Goal: Task Accomplishment & Management: Complete application form

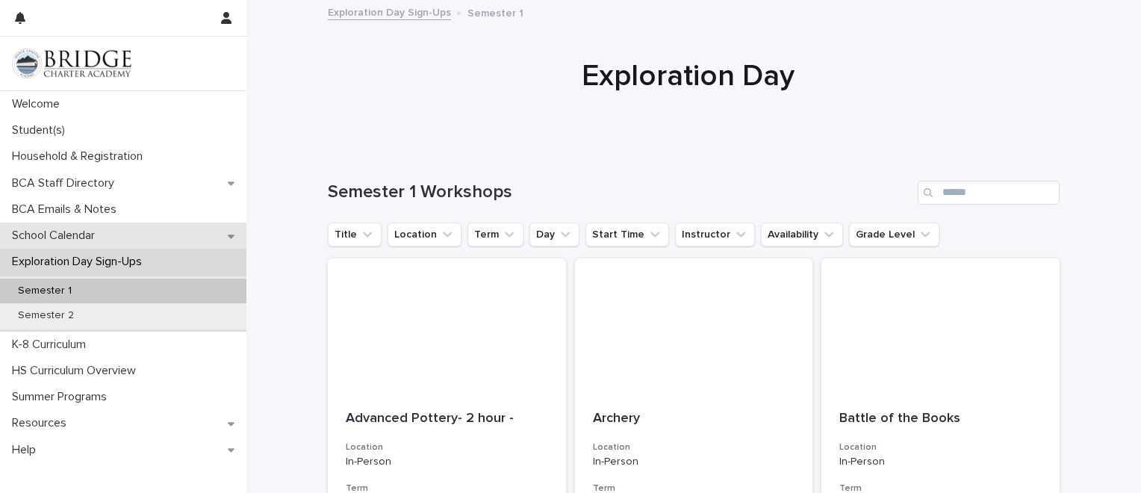
scroll to position [1741, 0]
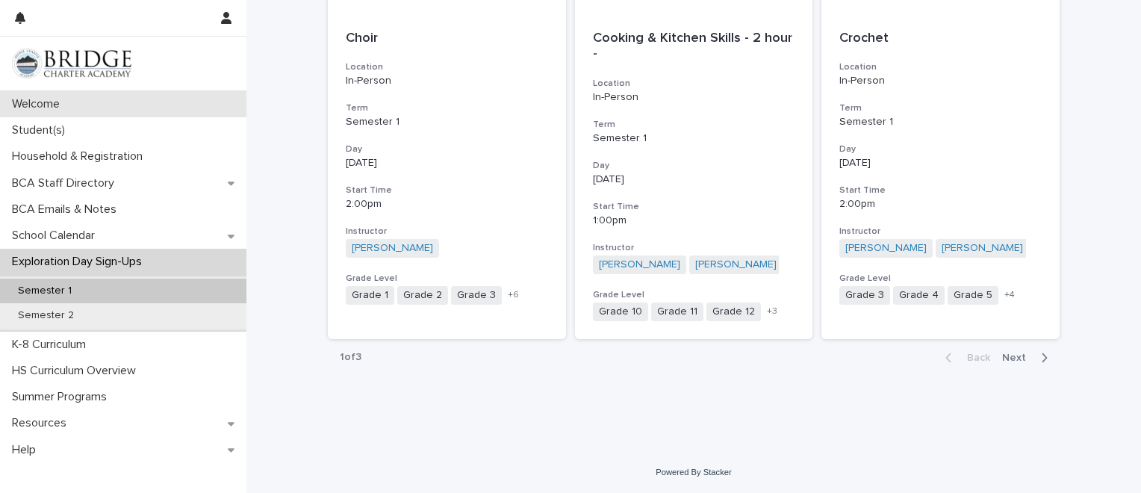
click at [63, 108] on p "Welcome" at bounding box center [39, 104] width 66 height 14
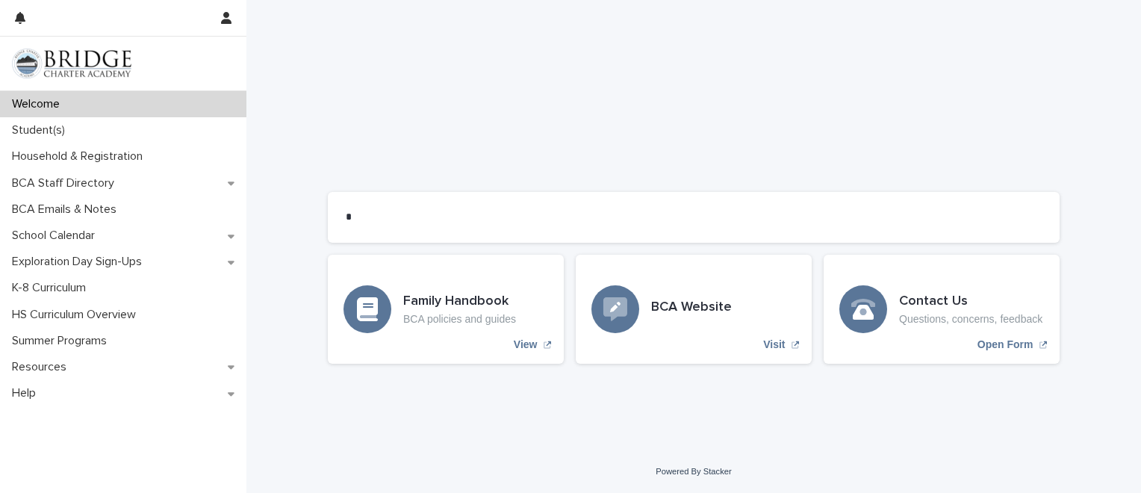
scroll to position [1222, 0]
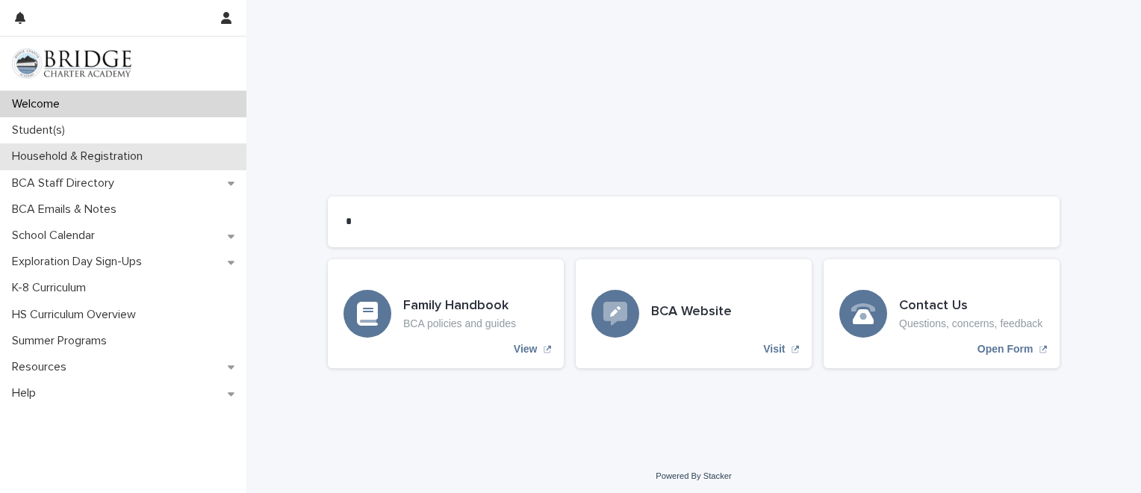
click at [90, 152] on p "Household & Registration" at bounding box center [80, 156] width 149 height 14
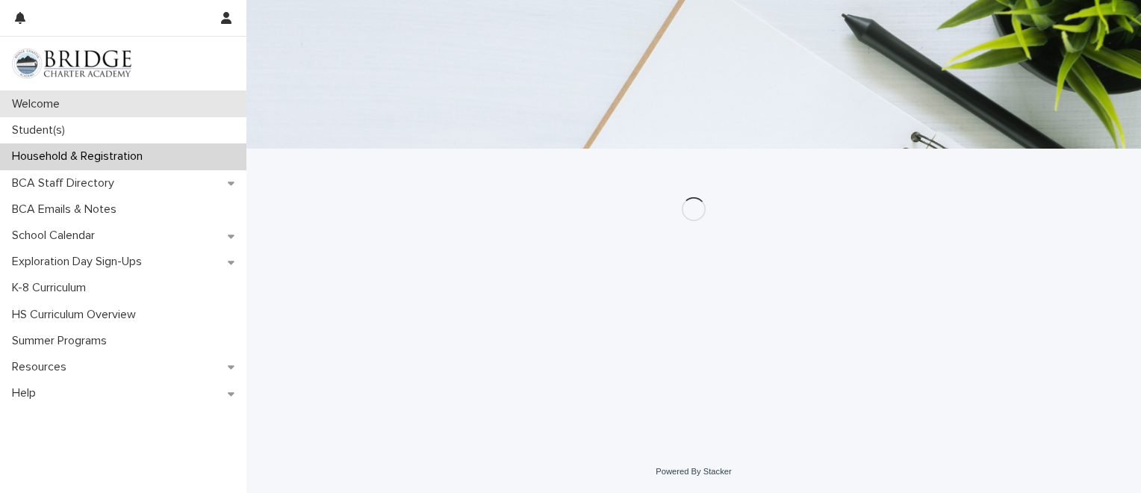
click at [57, 105] on p "Welcome" at bounding box center [39, 104] width 66 height 14
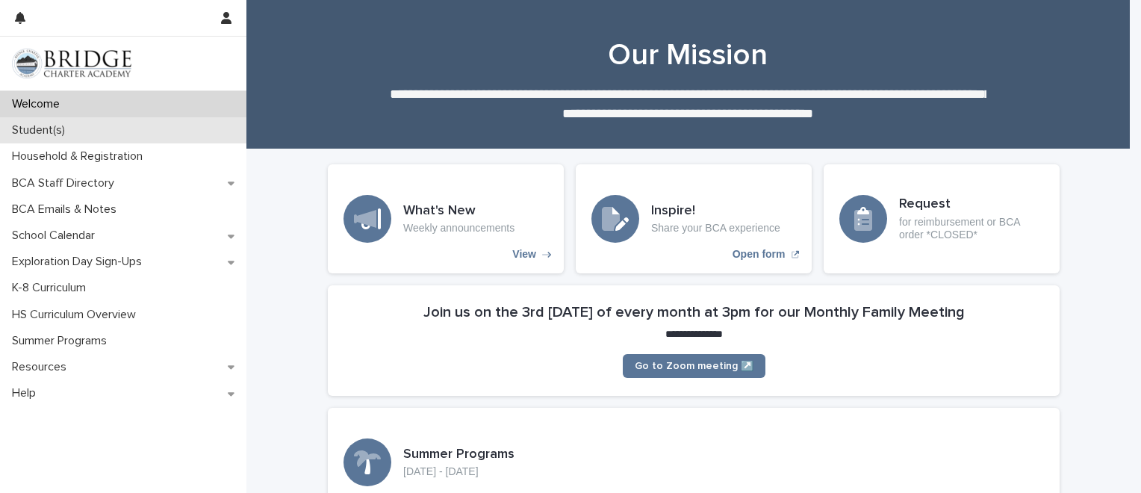
click at [52, 141] on div "Student(s)" at bounding box center [123, 130] width 246 height 26
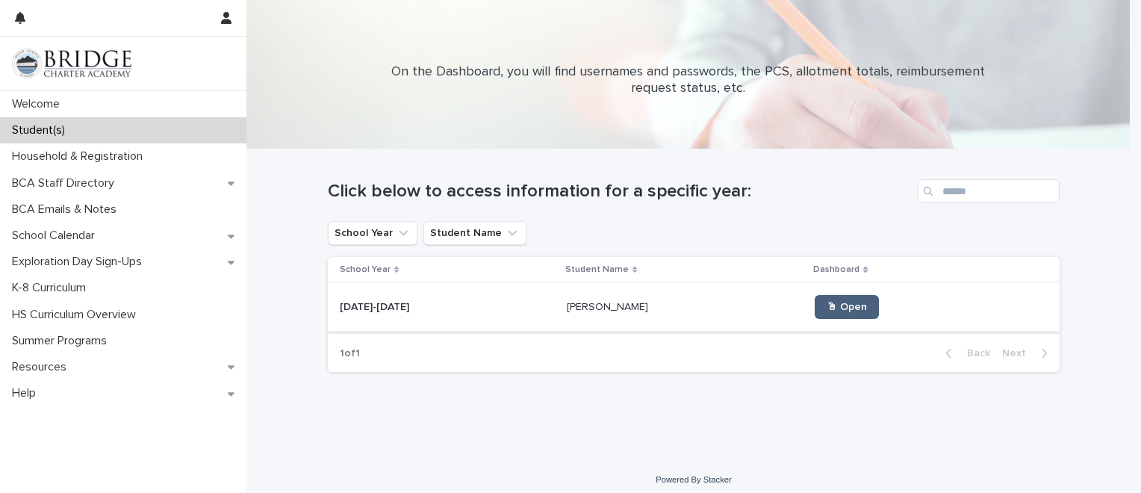
click at [827, 302] on span "🖱 Open" at bounding box center [847, 307] width 40 height 10
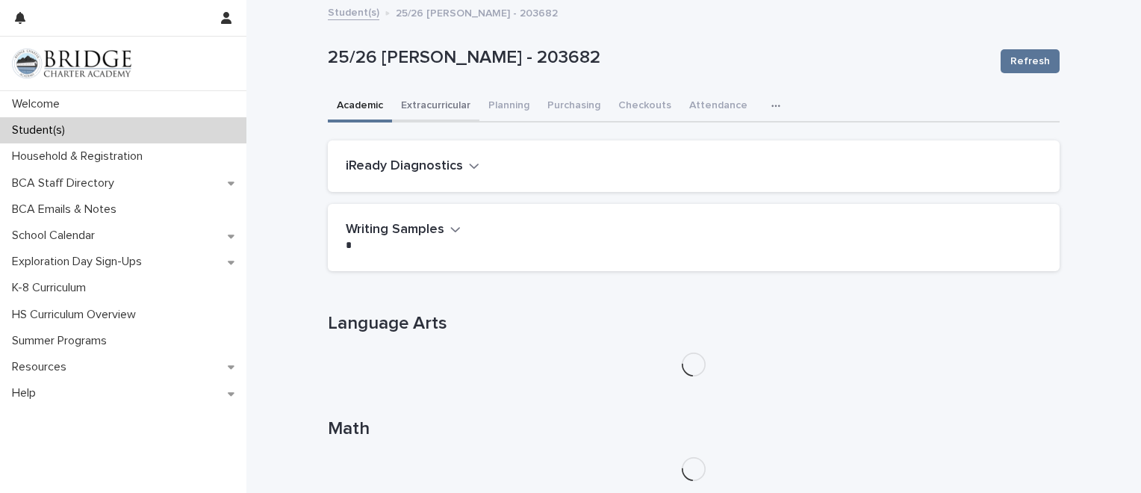
click at [398, 99] on button "Extracurricular" at bounding box center [435, 106] width 87 height 31
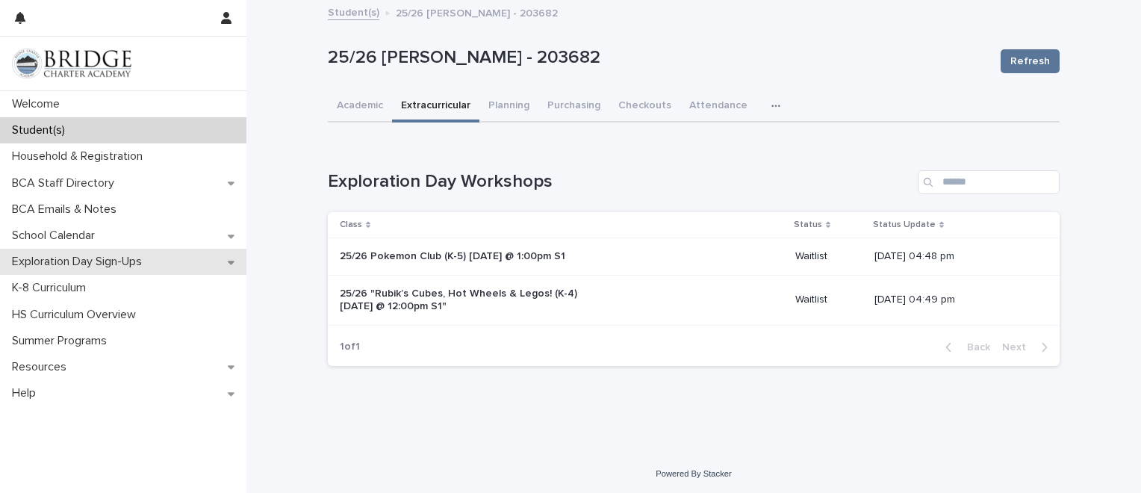
click at [82, 271] on div "Exploration Day Sign-Ups" at bounding box center [123, 262] width 246 height 26
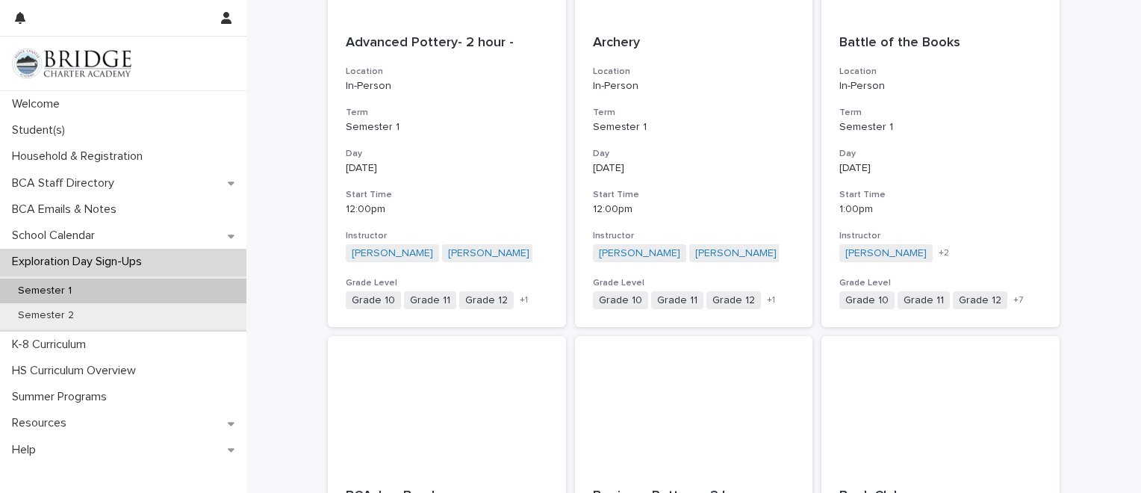
scroll to position [373, 0]
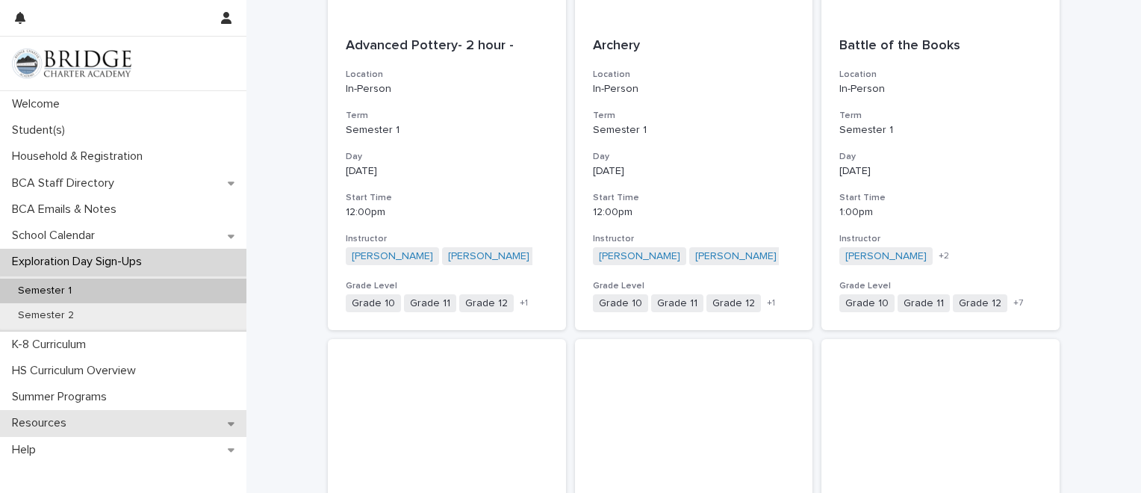
click at [119, 426] on div "Resources" at bounding box center [123, 423] width 246 height 26
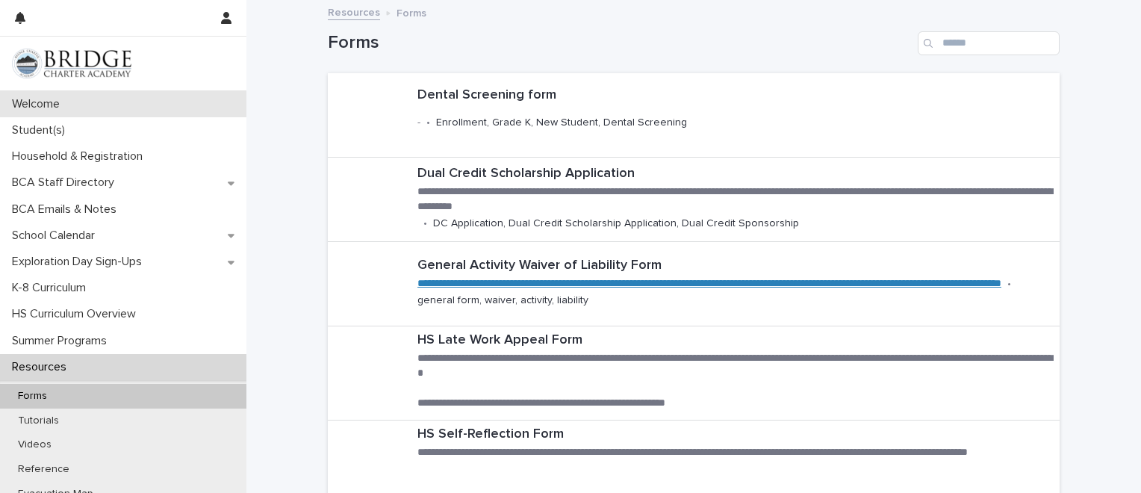
click at [66, 106] on p "Welcome" at bounding box center [39, 104] width 66 height 14
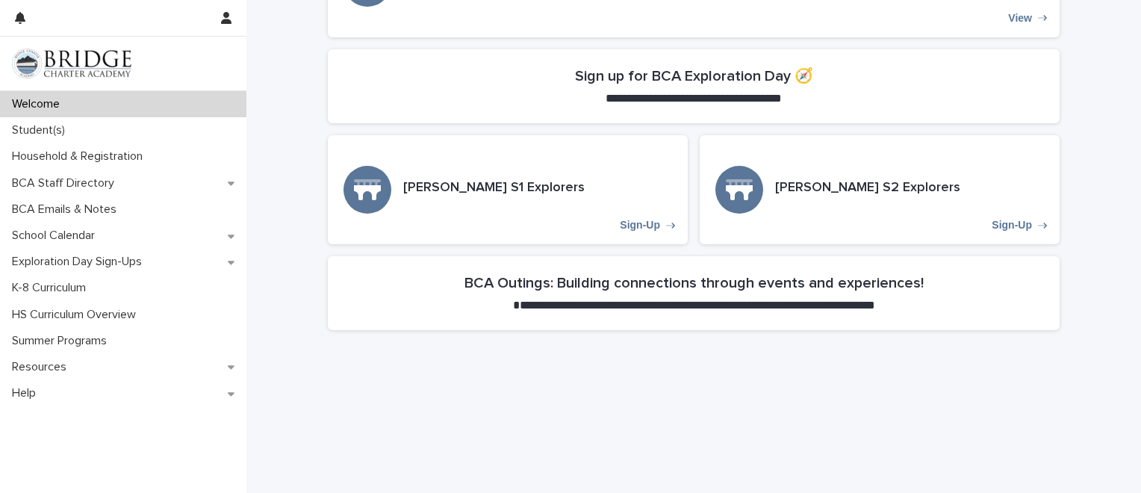
scroll to position [482, 0]
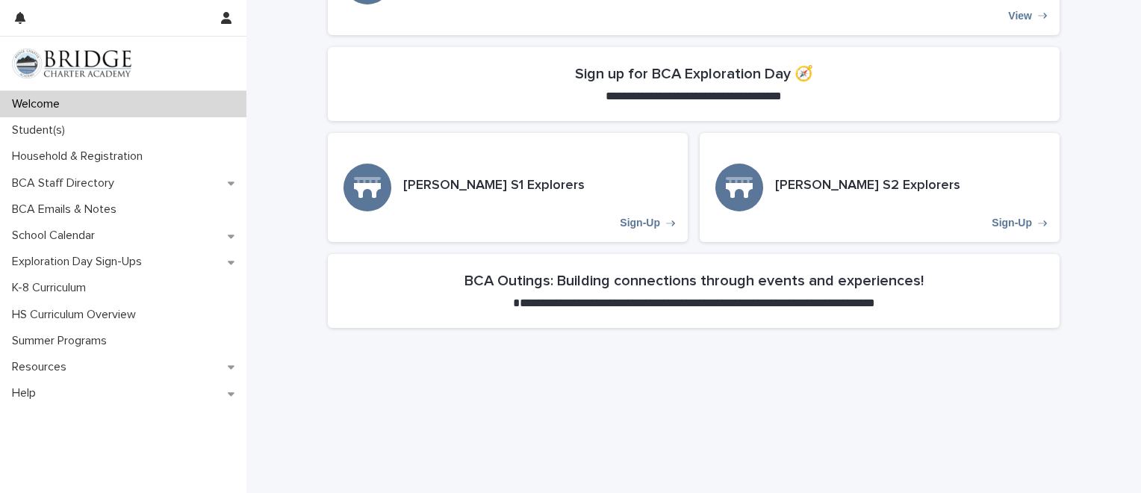
click at [680, 96] on span "**********" at bounding box center [694, 95] width 176 height 11
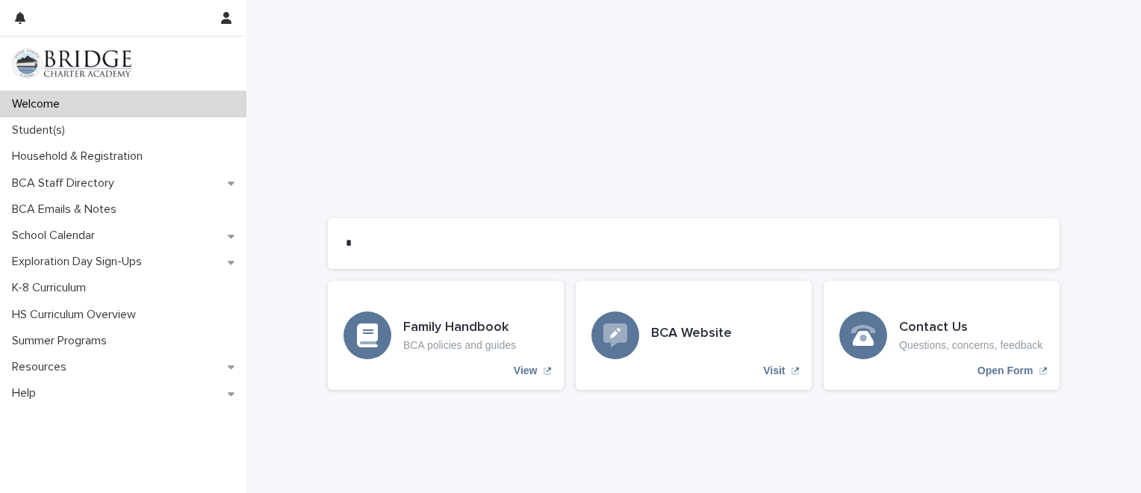
scroll to position [1203, 0]
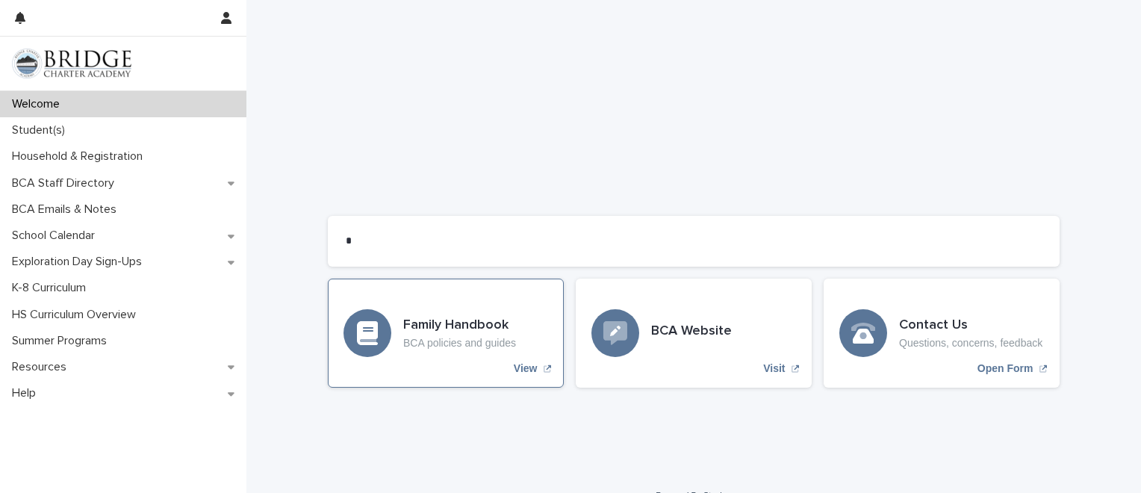
click at [473, 340] on p "BCA policies and guides" at bounding box center [459, 343] width 113 height 13
